Goal: Information Seeking & Learning: Learn about a topic

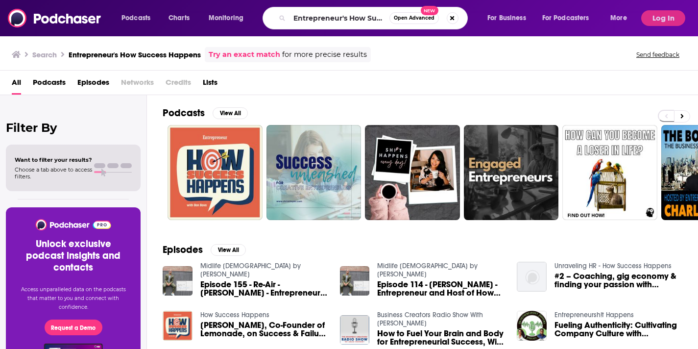
scroll to position [0, 45]
drag, startPoint x: 294, startPoint y: 17, endPoint x: 434, endPoint y: 27, distance: 140.9
click at [434, 27] on div "Entrepreneur's How Success Happens Open Advanced New" at bounding box center [364, 18] width 205 height 23
type input "Everyone Talks to [PERSON_NAME]"
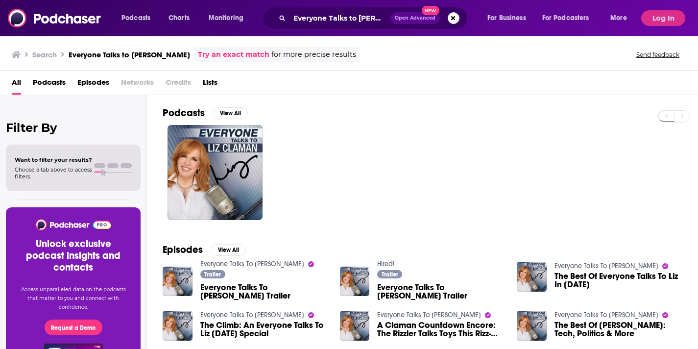
click at [55, 83] on span "Podcasts" at bounding box center [49, 84] width 33 height 20
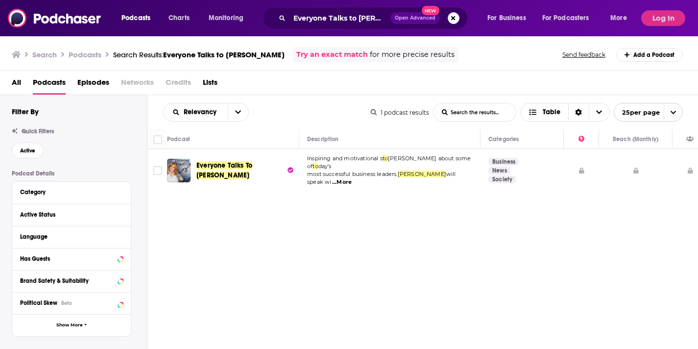
click at [218, 168] on div "Podcasts Charts Monitoring Everyone Talks to [PERSON_NAME] Open Advanced New Fo…" at bounding box center [349, 189] width 698 height 378
click at [241, 161] on span "Everyone Talks To [PERSON_NAME]" at bounding box center [224, 170] width 56 height 18
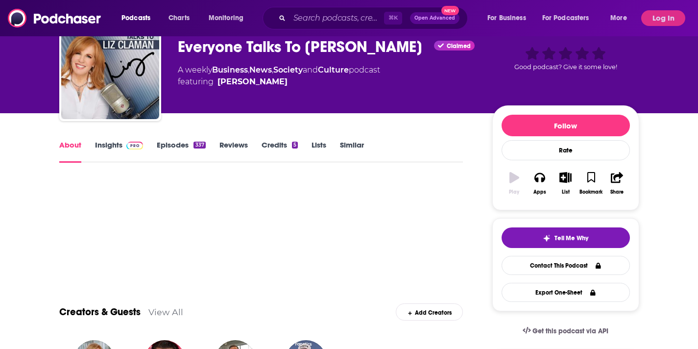
scroll to position [52, 0]
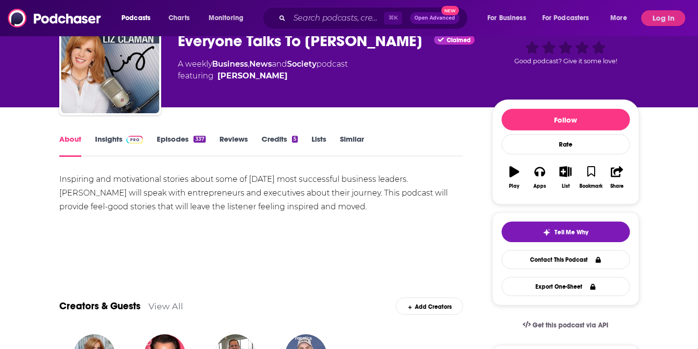
click at [109, 135] on link "Insights" at bounding box center [119, 145] width 48 height 23
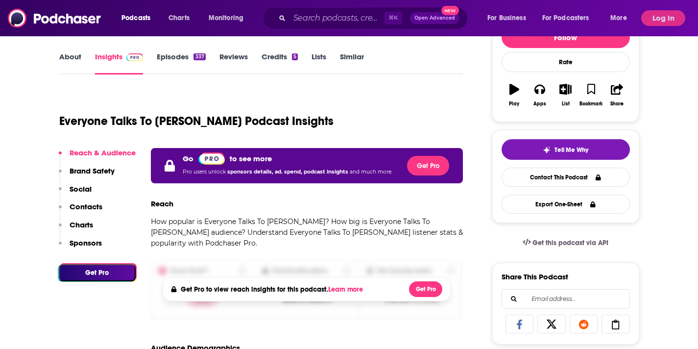
scroll to position [167, 0]
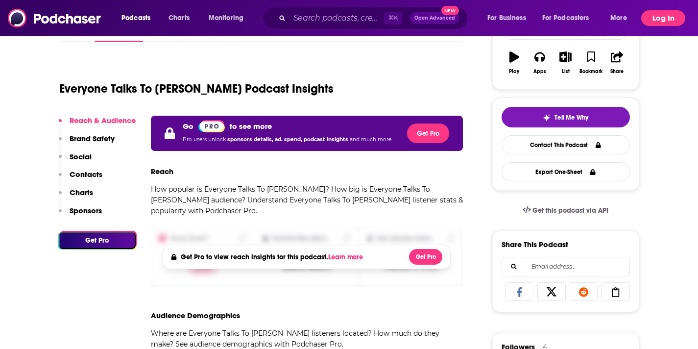
click at [653, 20] on button "Log In" at bounding box center [663, 18] width 44 height 16
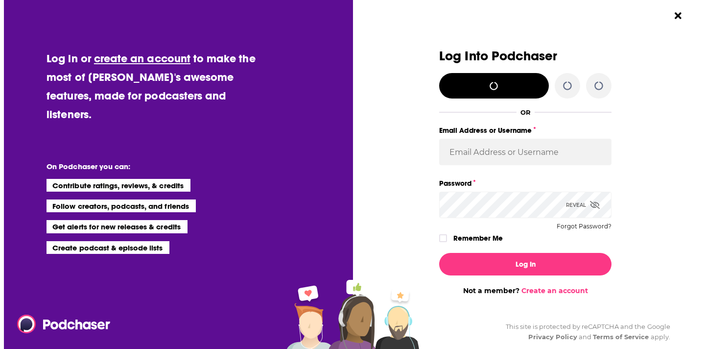
scroll to position [0, 0]
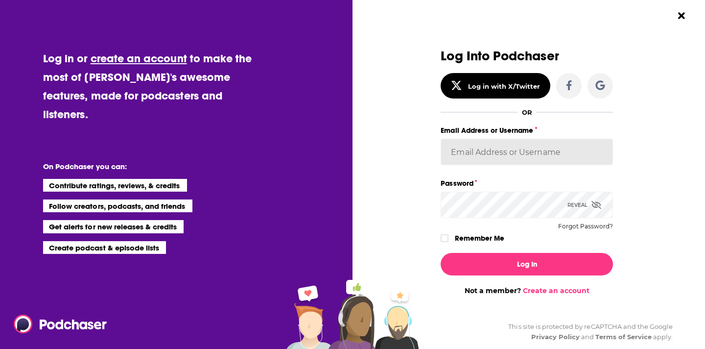
type input "[PERSON_NAME]"
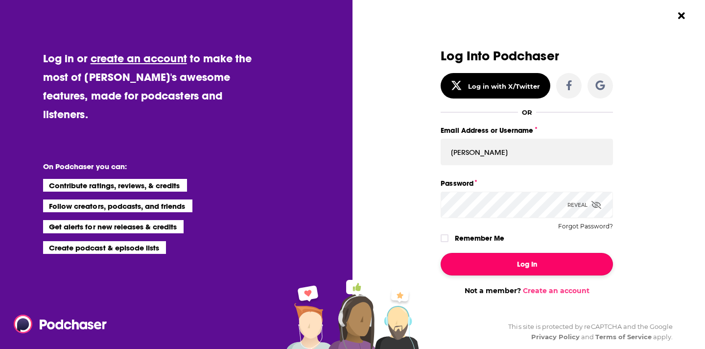
click at [483, 262] on button "Log In" at bounding box center [527, 264] width 172 height 23
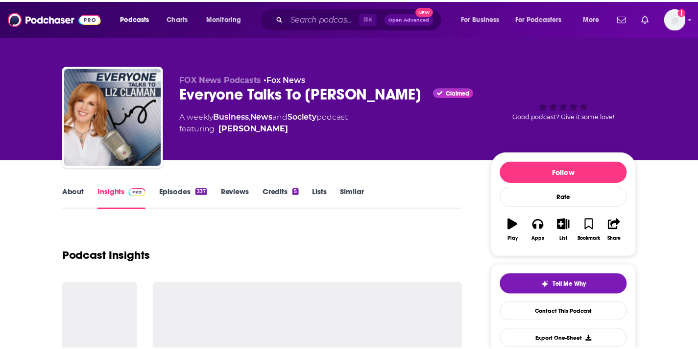
scroll to position [167, 0]
